Goal: Task Accomplishment & Management: Manage account settings

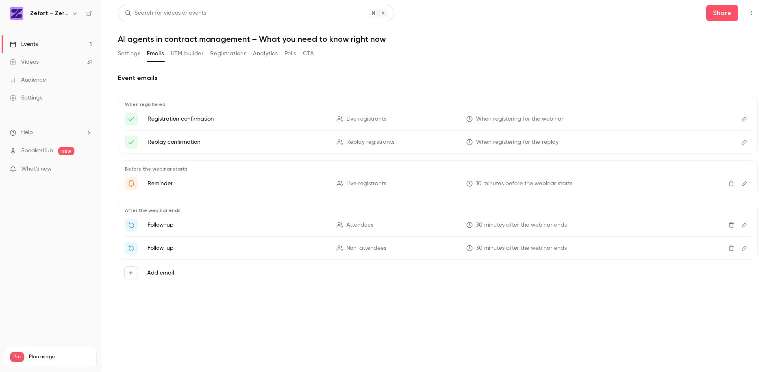
click at [134, 273] on button "Add email" at bounding box center [130, 273] width 13 height 13
click at [196, 277] on p "To attendees" at bounding box center [191, 281] width 35 height 9
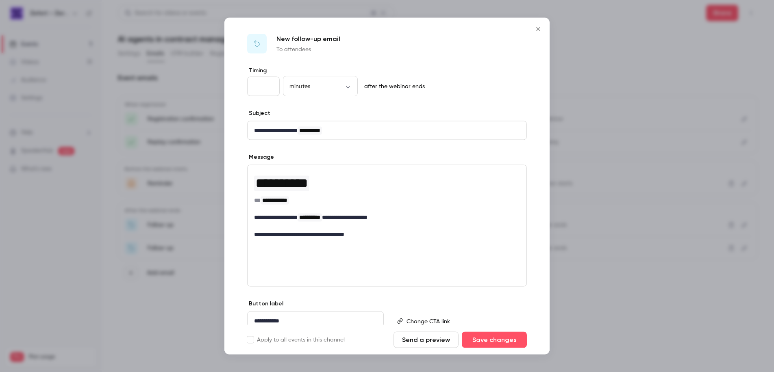
click at [257, 85] on input "**" at bounding box center [263, 87] width 33 height 20
type input "*"
click at [293, 134] on p "**********" at bounding box center [384, 130] width 260 height 9
drag, startPoint x: 307, startPoint y: 130, endPoint x: 251, endPoint y: 130, distance: 56.1
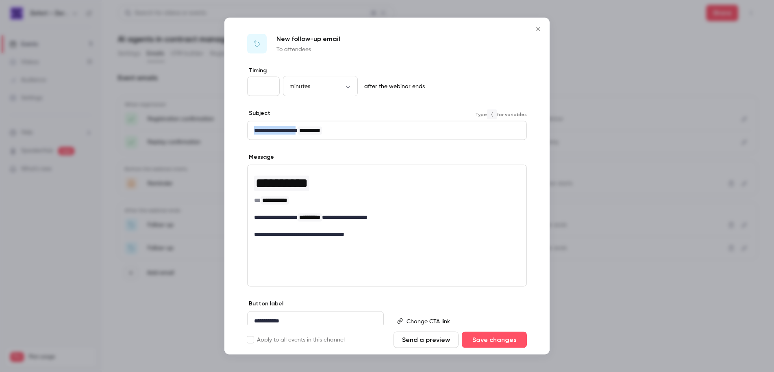
click at [251, 130] on div "**********" at bounding box center [387, 131] width 279 height 18
drag, startPoint x: 277, startPoint y: 218, endPoint x: 290, endPoint y: 217, distance: 13.5
click at [277, 218] on p "**********" at bounding box center [384, 217] width 260 height 9
drag, startPoint x: 308, startPoint y: 218, endPoint x: 253, endPoint y: 219, distance: 54.9
click at [253, 219] on div "**********" at bounding box center [387, 204] width 279 height 78
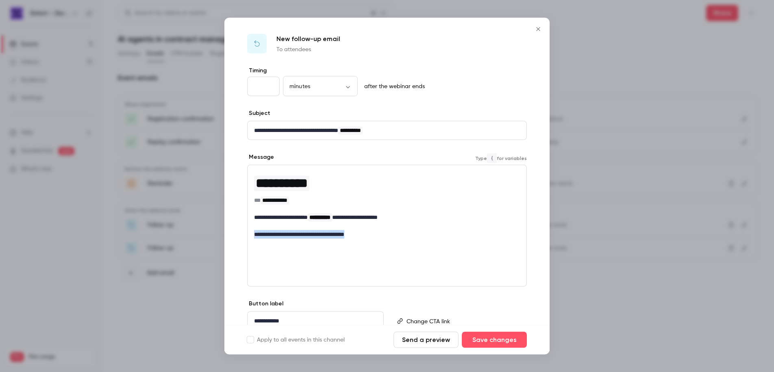
drag, startPoint x: 371, startPoint y: 235, endPoint x: 243, endPoint y: 235, distance: 127.6
click at [243, 235] on div "**********" at bounding box center [386, 213] width 325 height 293
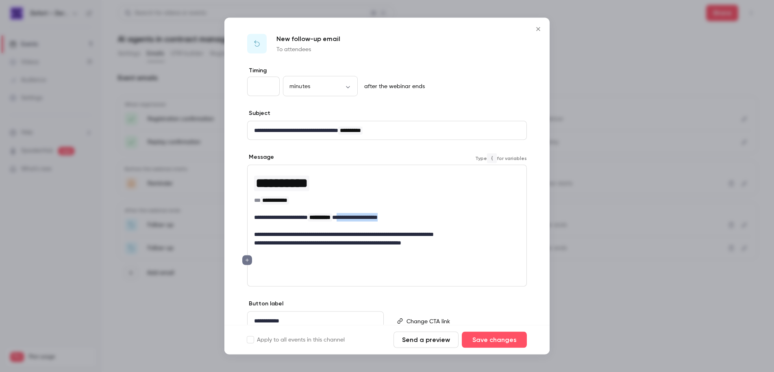
drag, startPoint x: 353, startPoint y: 218, endPoint x: 443, endPoint y: 217, distance: 89.8
click at [443, 217] on p "**********" at bounding box center [384, 217] width 260 height 9
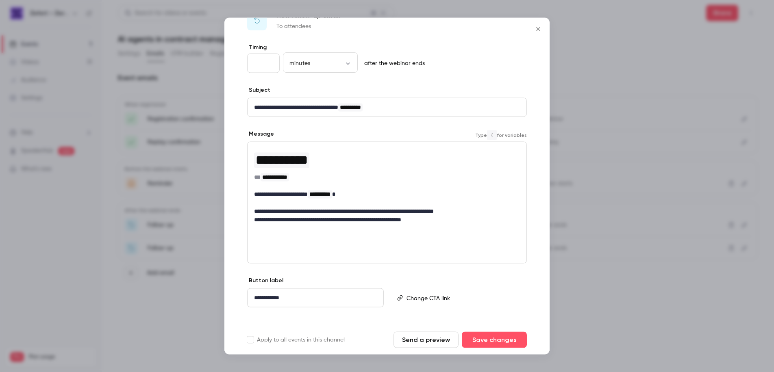
scroll to position [35, 0]
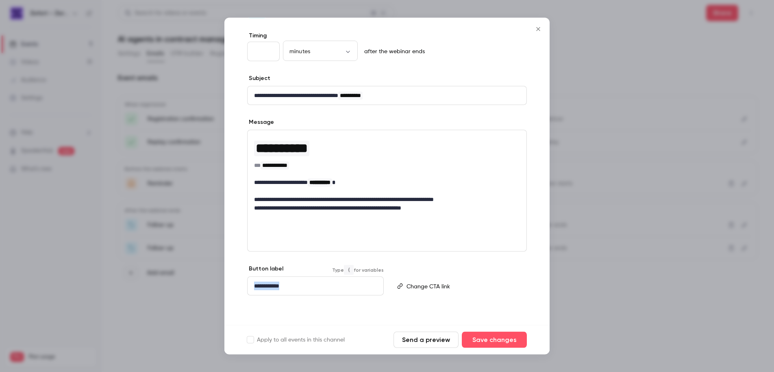
drag, startPoint x: 302, startPoint y: 285, endPoint x: 233, endPoint y: 285, distance: 68.7
click at [233, 285] on div "**********" at bounding box center [386, 178] width 325 height 293
click at [430, 287] on p "editor" at bounding box center [463, 286] width 113 height 9
paste div "editor"
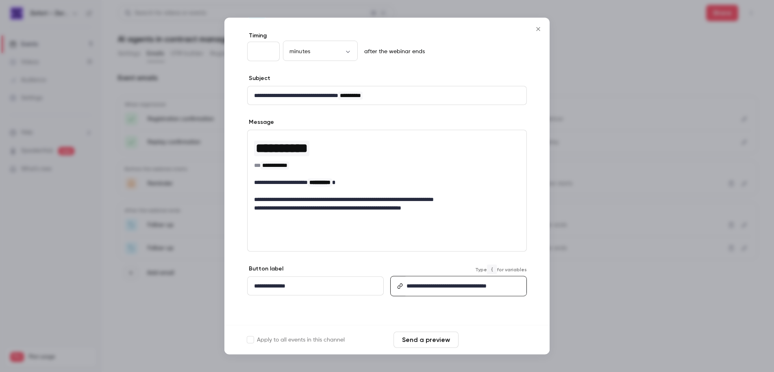
click at [496, 343] on button "Save changes" at bounding box center [494, 340] width 65 height 16
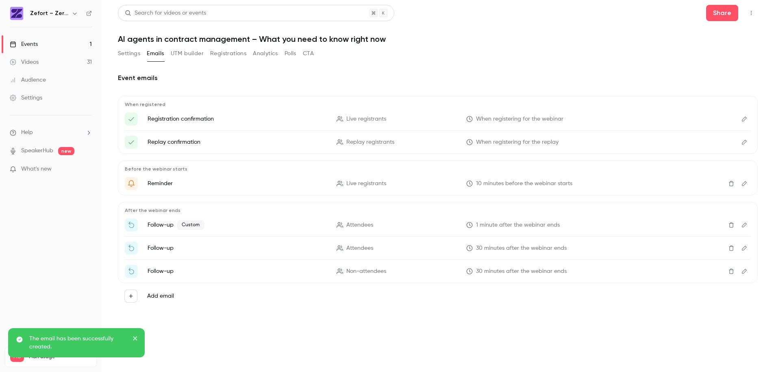
click at [743, 226] on icon "Edit" at bounding box center [744, 225] width 7 height 6
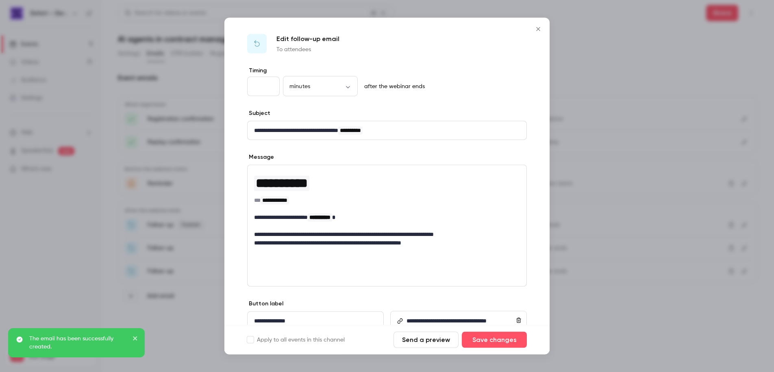
click at [429, 343] on button "Send a preview" at bounding box center [425, 340] width 65 height 16
click at [539, 28] on icon "Close" at bounding box center [538, 29] width 10 height 7
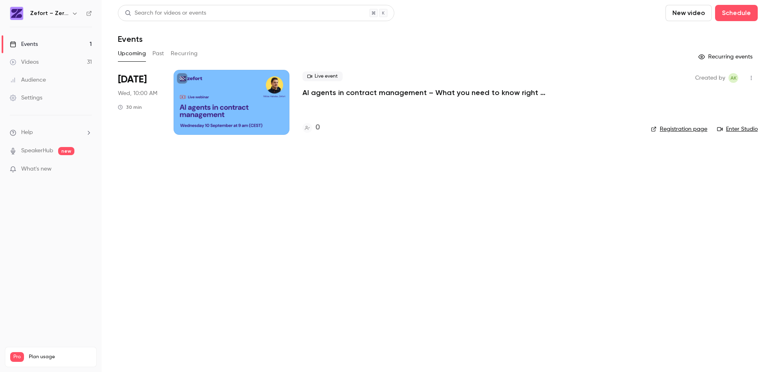
click at [33, 47] on div "Events" at bounding box center [24, 44] width 28 height 8
click at [32, 61] on div "Videos" at bounding box center [24, 62] width 29 height 8
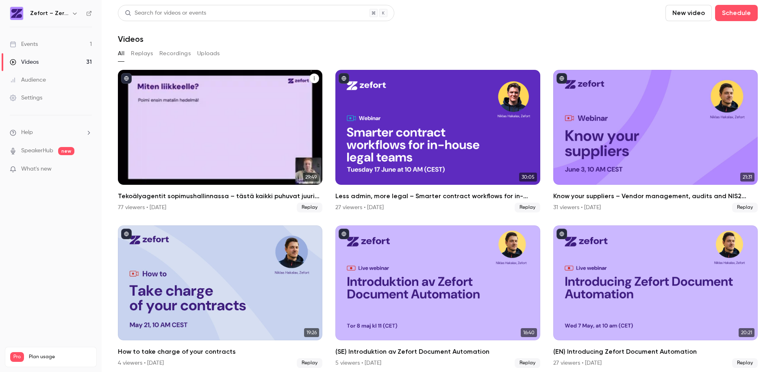
click at [217, 108] on div "Tekoälyagentit sopimushallinnassa – tästä kaikki puhuvat juuri nyt" at bounding box center [220, 127] width 204 height 115
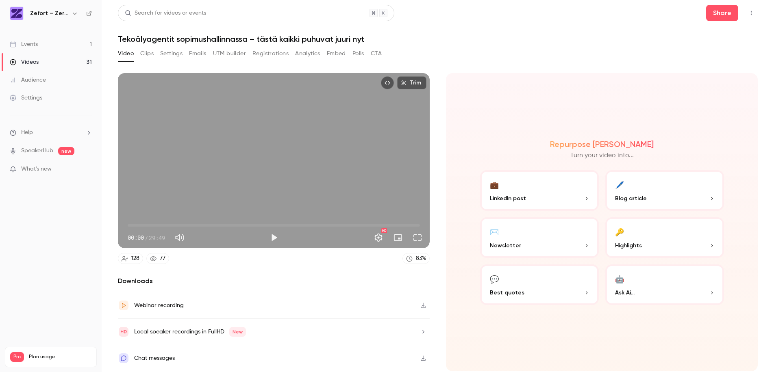
click at [200, 54] on button "Emails" at bounding box center [197, 53] width 17 height 13
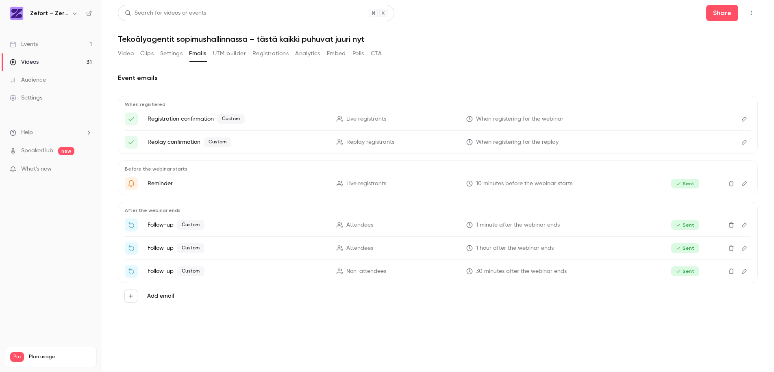
click at [746, 270] on icon "Edit" at bounding box center [744, 271] width 5 height 5
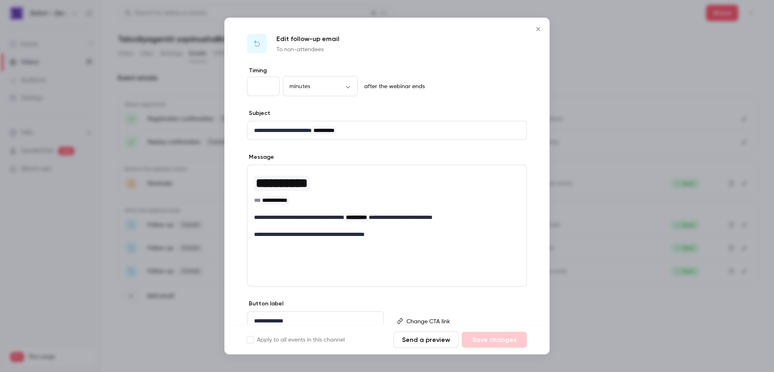
scroll to position [35, 0]
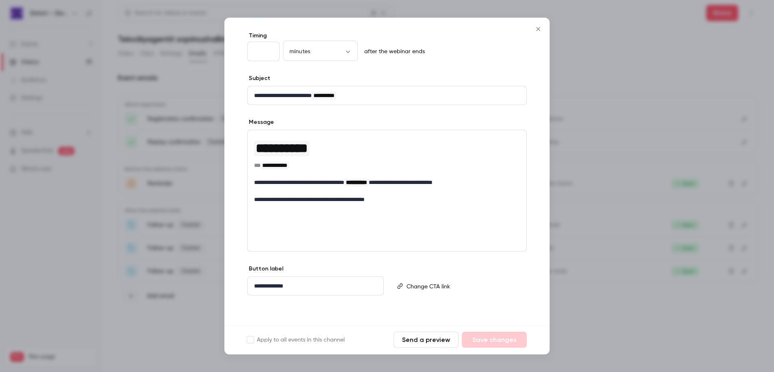
click at [536, 28] on icon "Close" at bounding box center [538, 29] width 10 height 7
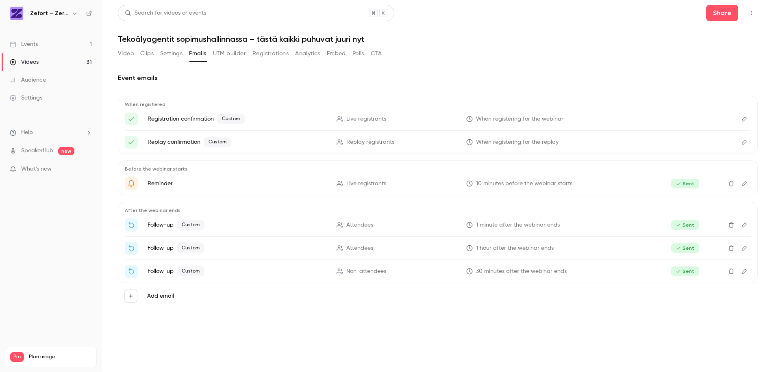
click at [37, 60] on div "Videos" at bounding box center [24, 62] width 29 height 8
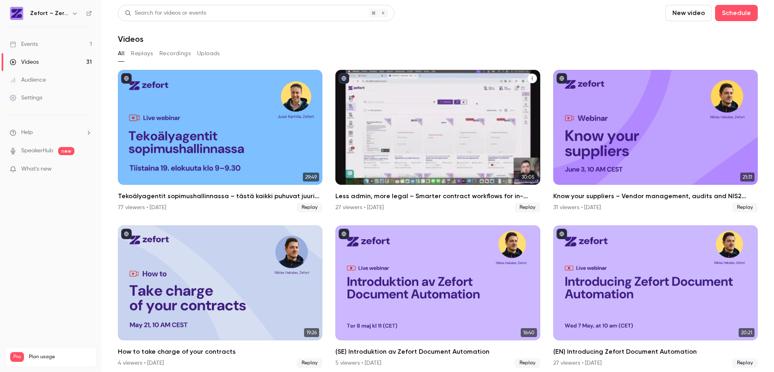
click at [478, 135] on div "Less admin, more legal – Smarter contract workflows for in-house teams" at bounding box center [437, 127] width 204 height 115
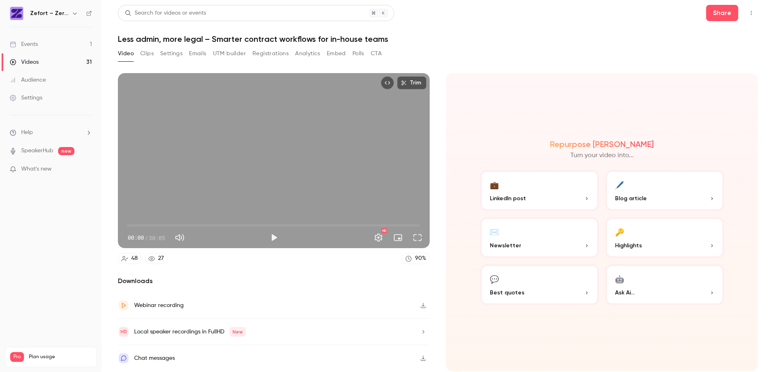
click at [199, 53] on button "Emails" at bounding box center [197, 53] width 17 height 13
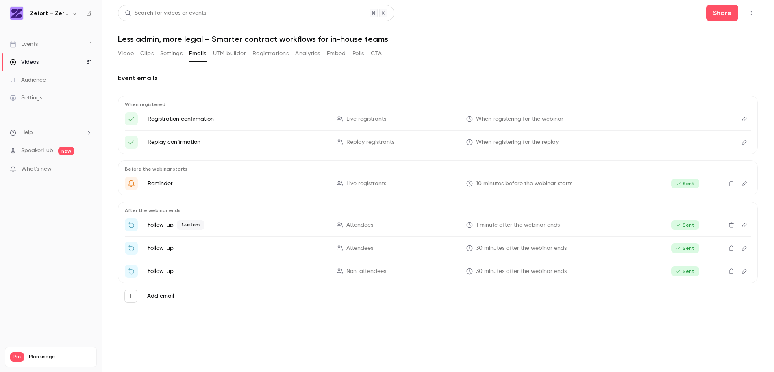
click at [33, 41] on div "Events" at bounding box center [24, 44] width 28 height 8
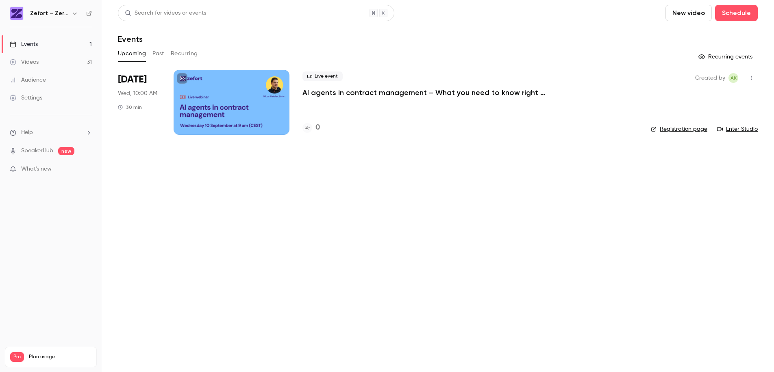
click at [209, 76] on div at bounding box center [232, 102] width 116 height 65
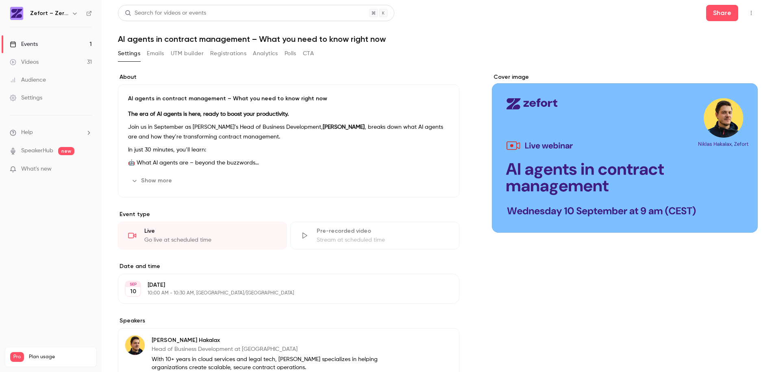
click at [159, 51] on button "Emails" at bounding box center [155, 53] width 17 height 13
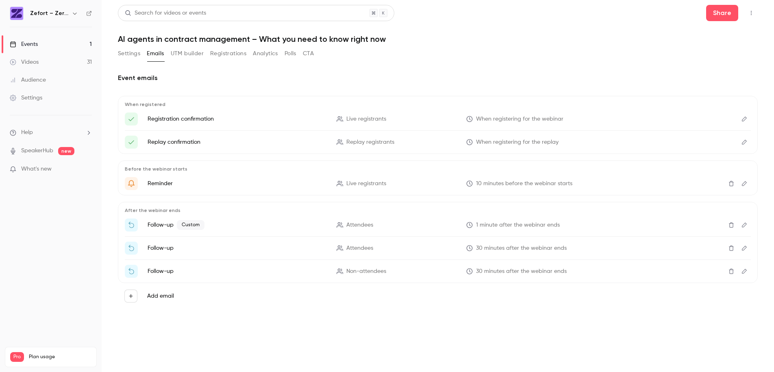
click at [126, 52] on button "Settings" at bounding box center [129, 53] width 22 height 13
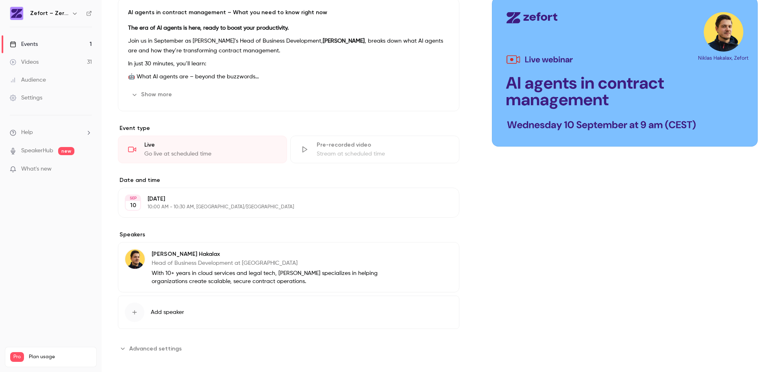
scroll to position [93, 0]
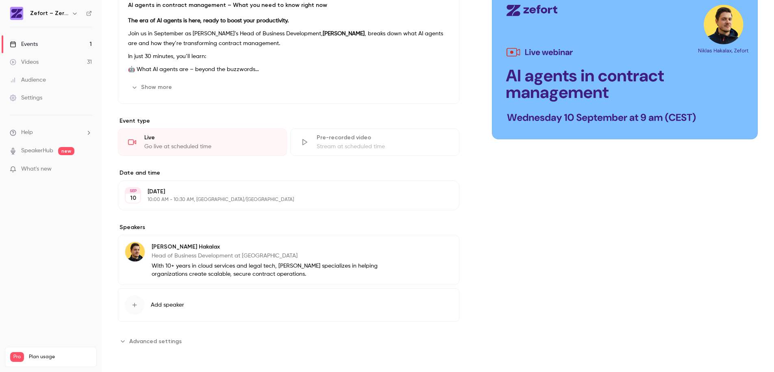
click at [163, 342] on span "Advanced settings" at bounding box center [155, 341] width 52 height 9
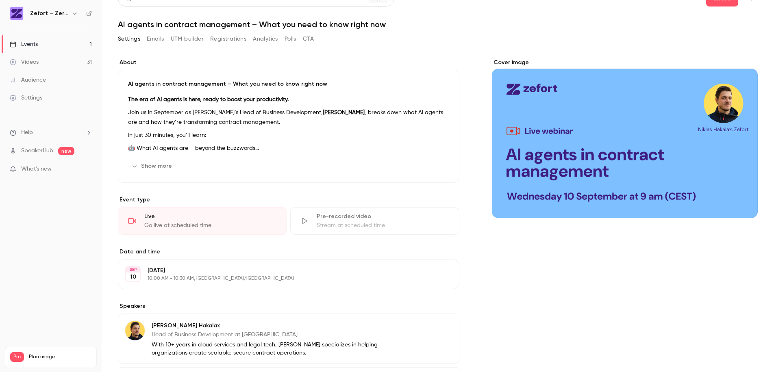
scroll to position [0, 0]
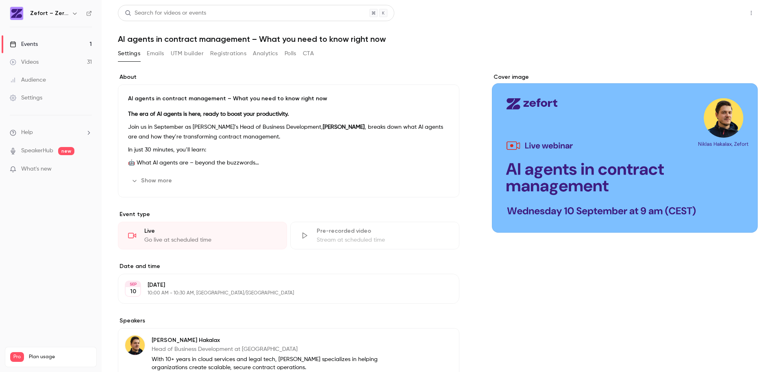
click at [719, 17] on button "Share" at bounding box center [722, 13] width 32 height 16
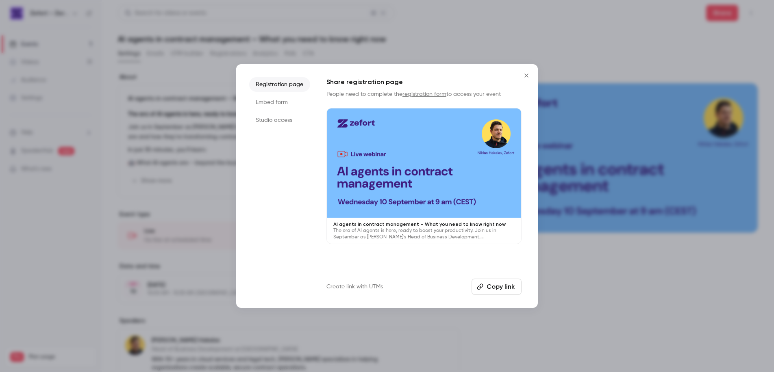
click at [528, 76] on icon "Close" at bounding box center [527, 75] width 10 height 7
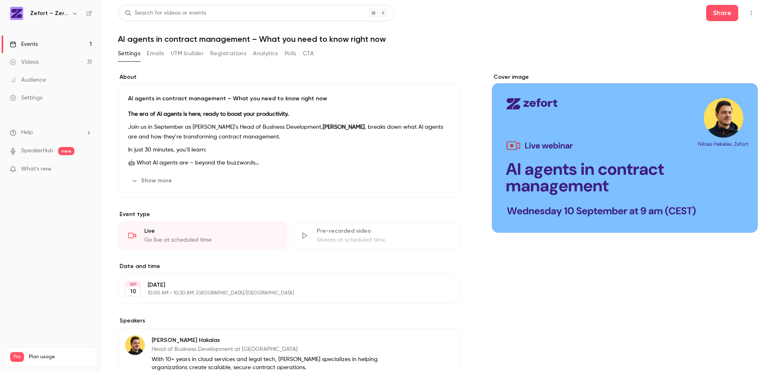
click at [748, 12] on icon "button" at bounding box center [751, 13] width 7 height 6
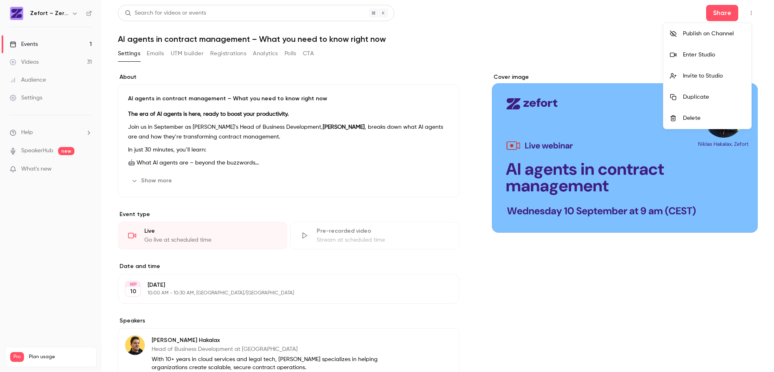
click at [720, 35] on div "Publish on Channel" at bounding box center [714, 34] width 62 height 8
click at [233, 54] on div at bounding box center [387, 186] width 774 height 372
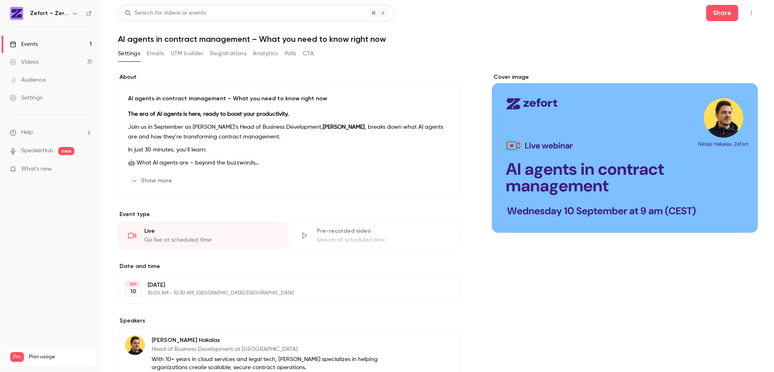
click at [237, 53] on button "Registrations" at bounding box center [228, 53] width 36 height 13
